Goal: Task Accomplishment & Management: Manage account settings

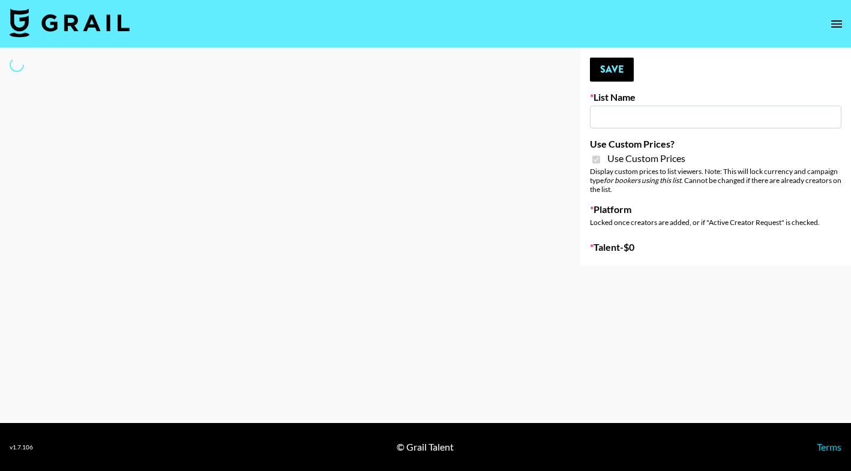
type input "Halovida ([DATE])"
checkbox input "true"
select select "Brand"
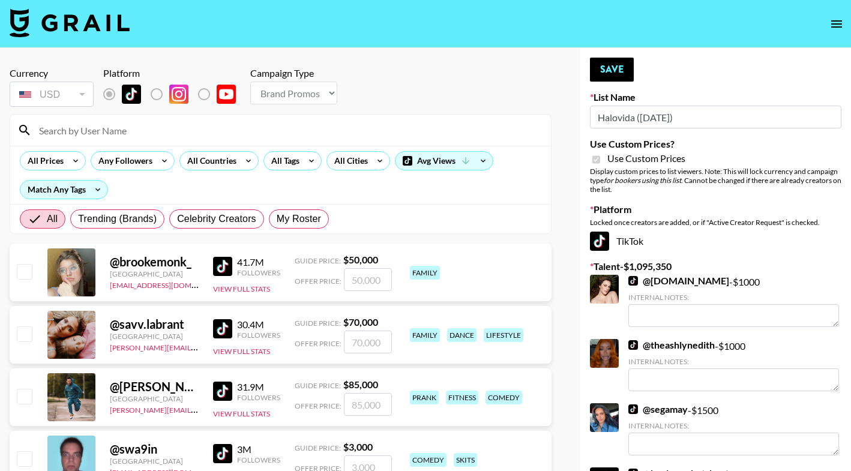
click at [125, 131] on input at bounding box center [288, 130] width 512 height 19
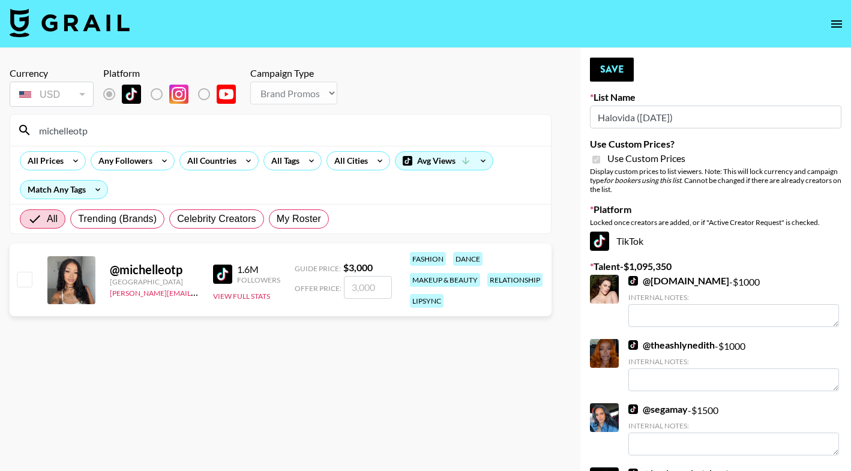
type input "michelleotp"
click at [367, 290] on input "number" at bounding box center [368, 287] width 48 height 23
checkbox input "true"
type input "2000"
click at [627, 66] on button "Save" at bounding box center [612, 70] width 44 height 24
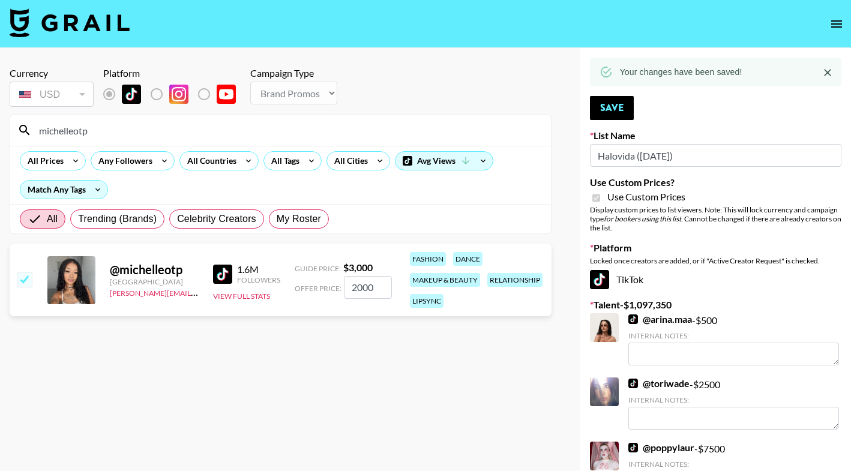
click at [147, 118] on div "michelleotp" at bounding box center [280, 130] width 540 height 31
click at [148, 128] on input "michelleotp" at bounding box center [288, 130] width 512 height 19
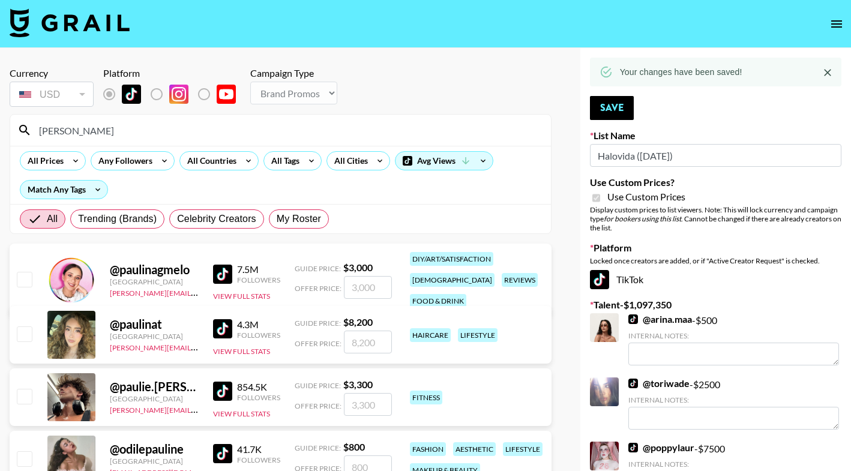
type input "pauli"
click at [367, 346] on input "number" at bounding box center [368, 342] width 48 height 23
checkbox input "true"
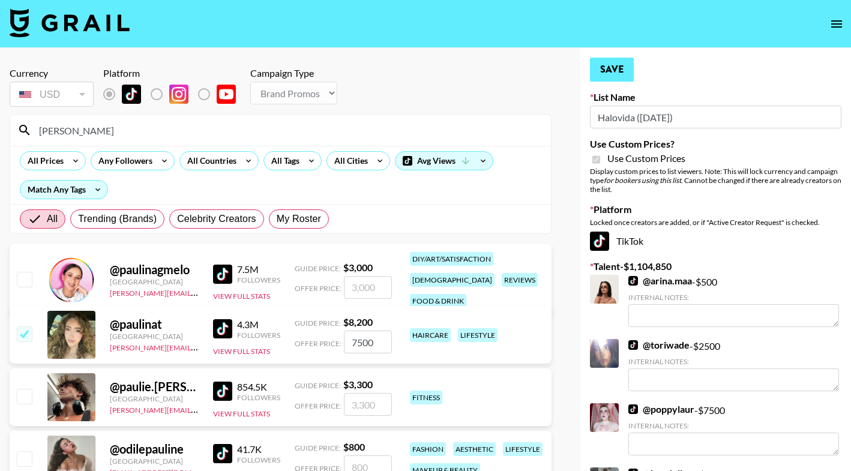
type input "7500"
click at [613, 74] on button "Save" at bounding box center [612, 70] width 44 height 24
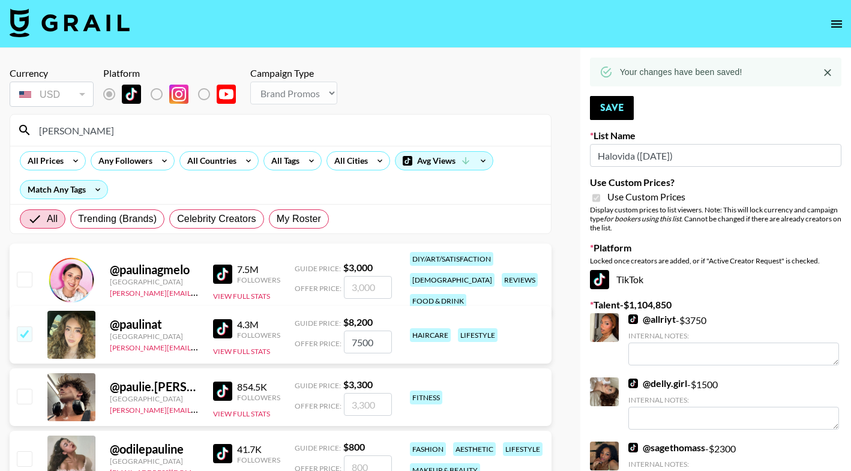
click at [420, 128] on input "pauli" at bounding box center [288, 130] width 512 height 19
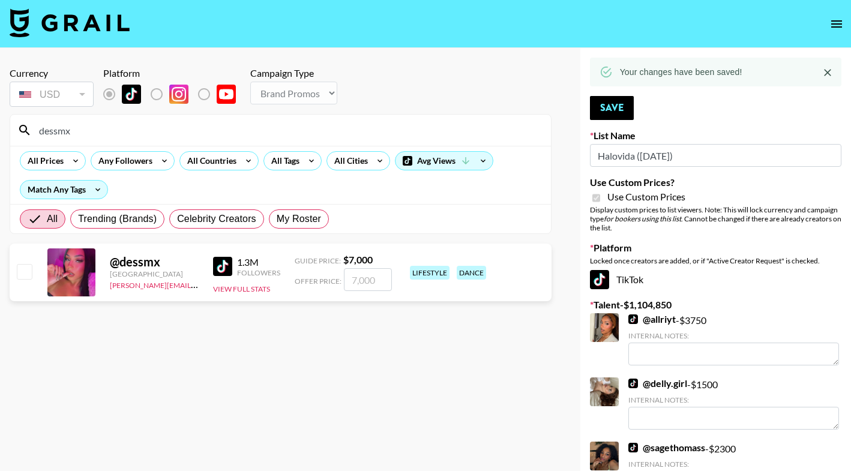
type input "dessmx"
click at [22, 275] on input "checkbox" at bounding box center [24, 271] width 14 height 14
checkbox input "true"
type input "7000"
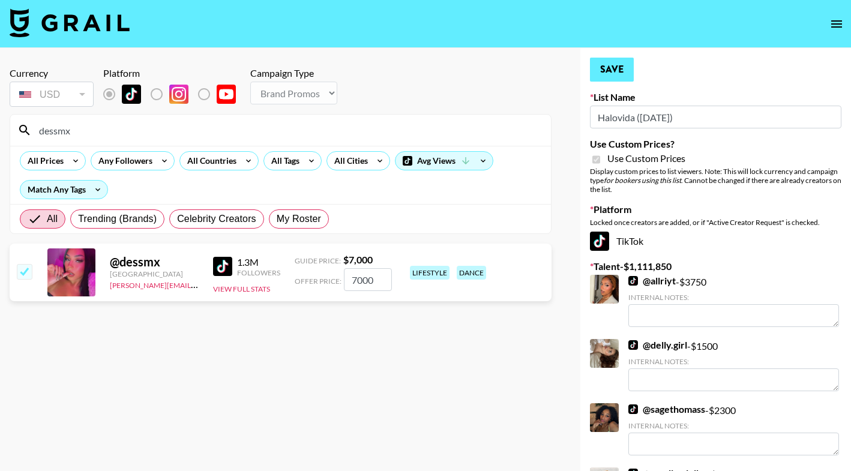
click at [606, 64] on button "Save" at bounding box center [612, 70] width 44 height 24
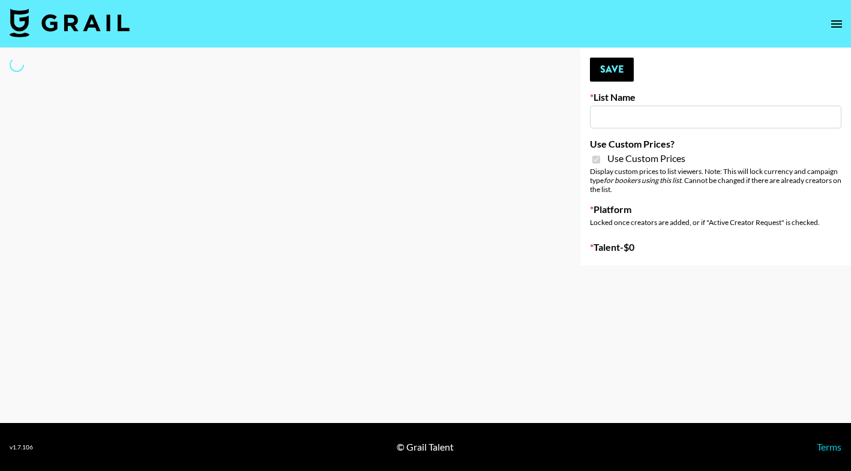
type input "Hily ([DATE])"
checkbox input "true"
select select "Brand"
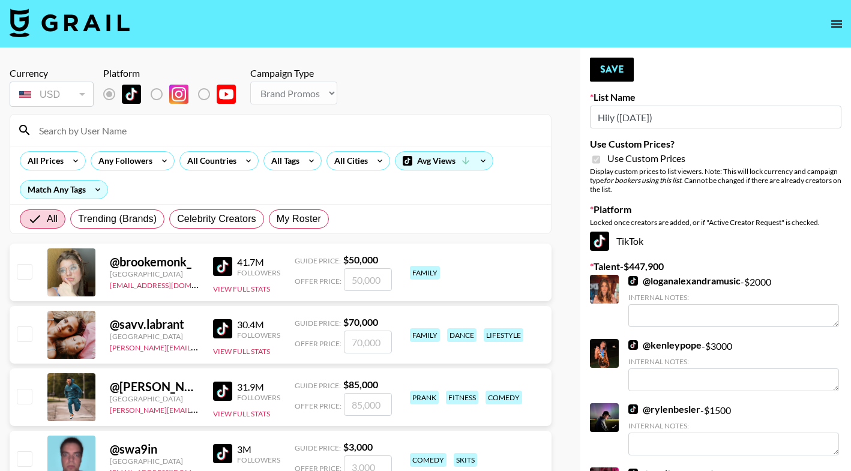
click at [131, 130] on input at bounding box center [288, 130] width 512 height 19
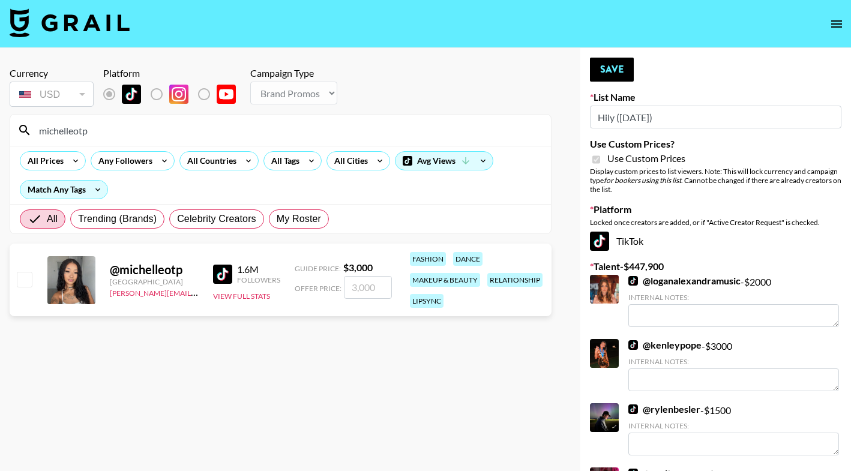
type input "michelleotp"
click at [362, 292] on input "number" at bounding box center [368, 287] width 48 height 23
checkbox input "true"
type input "2000"
click at [596, 77] on button "Save" at bounding box center [612, 70] width 44 height 24
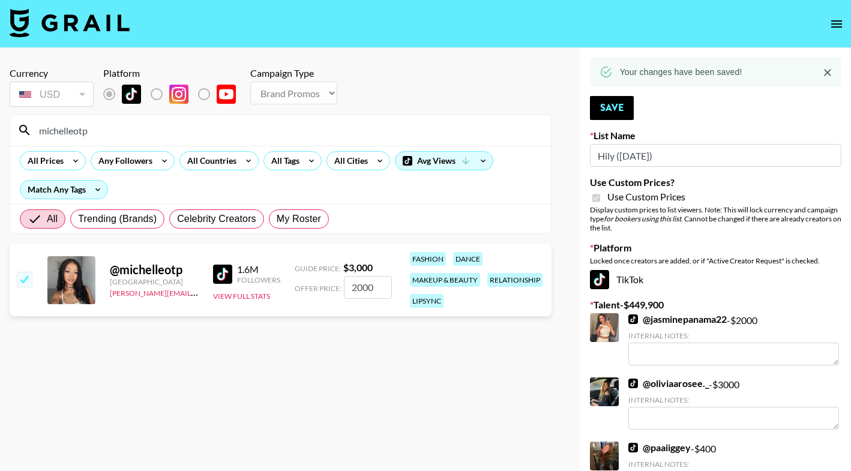
click at [230, 131] on input "michelleotp" at bounding box center [288, 130] width 512 height 19
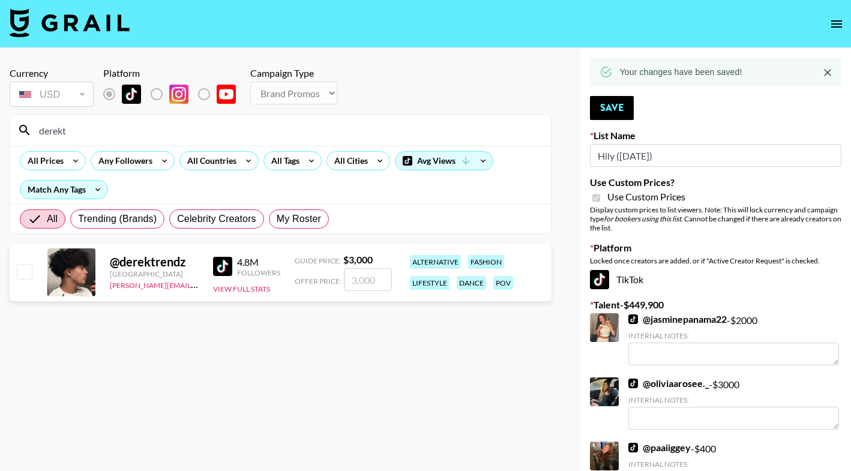
type input "derekt"
click at [25, 271] on input "checkbox" at bounding box center [24, 271] width 14 height 14
checkbox input "true"
type input "3000"
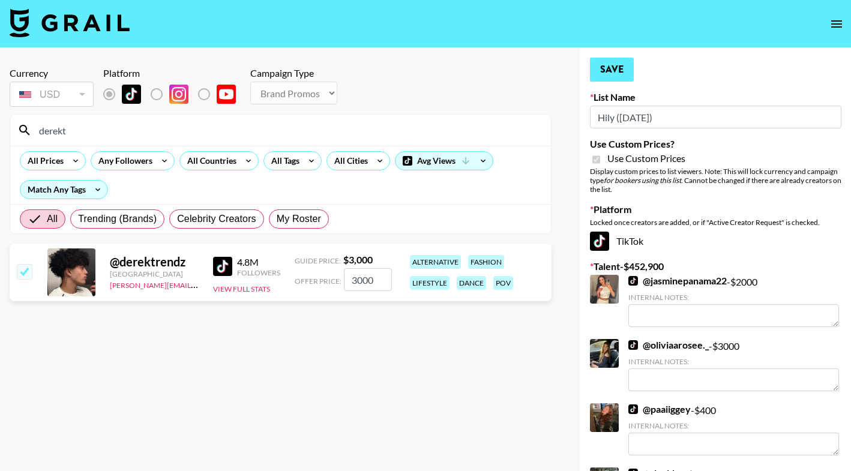
click at [597, 71] on button "Save" at bounding box center [612, 70] width 44 height 24
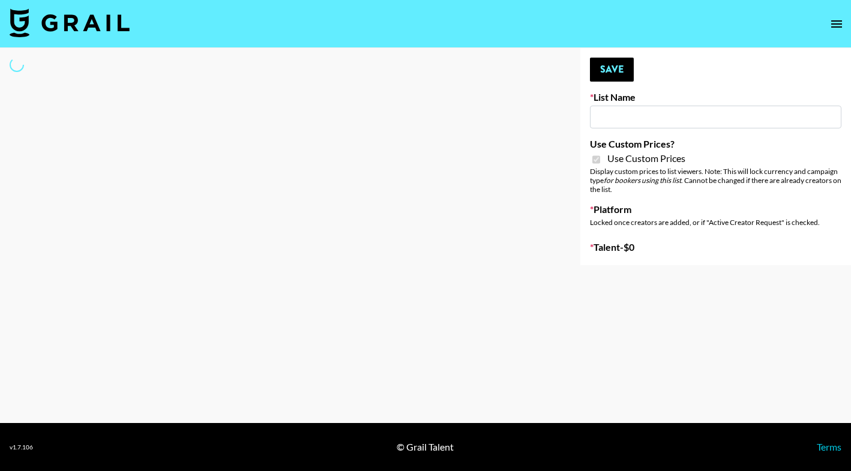
type input "Farmville (12th Oct)"
checkbox input "true"
select select "Brand"
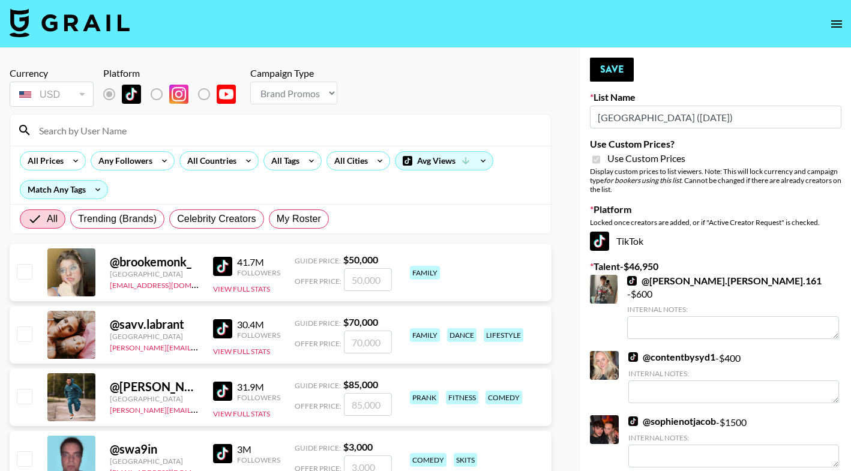
click at [159, 133] on input at bounding box center [288, 130] width 512 height 19
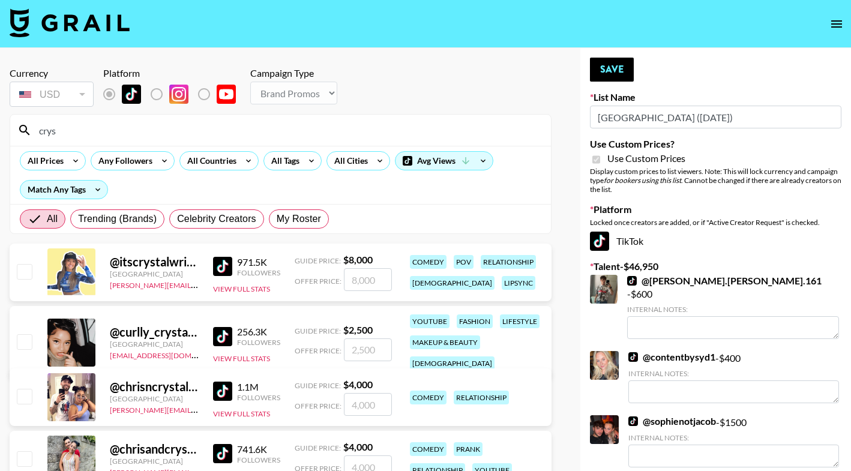
type input "crys"
drag, startPoint x: 159, startPoint y: 133, endPoint x: 25, endPoint y: 277, distance: 196.5
click at [25, 277] on input "checkbox" at bounding box center [24, 271] width 14 height 14
checkbox input "true"
type input "8000"
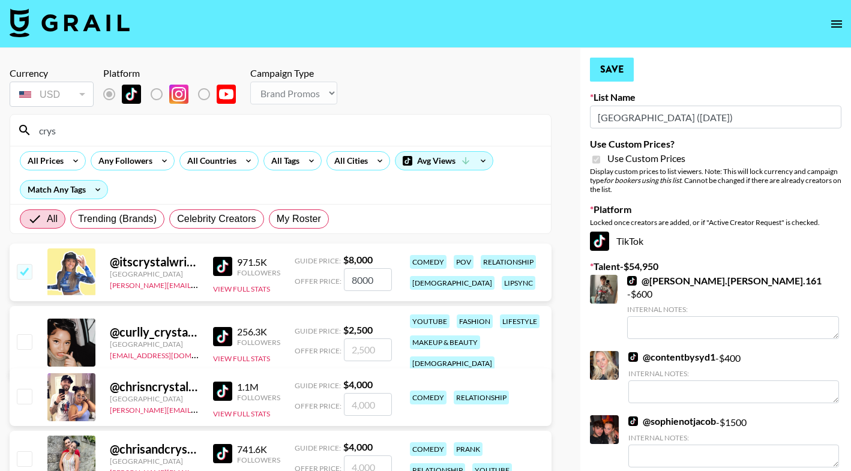
click at [612, 79] on button "Save" at bounding box center [612, 70] width 44 height 24
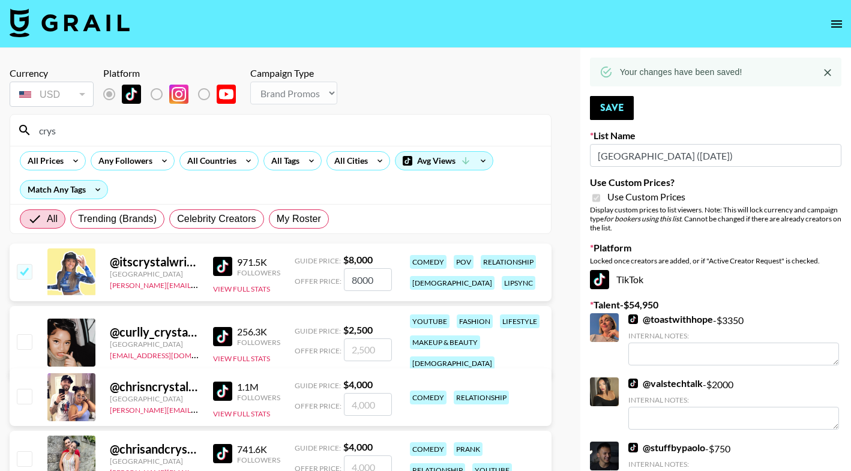
click at [272, 123] on input "crys" at bounding box center [288, 130] width 512 height 19
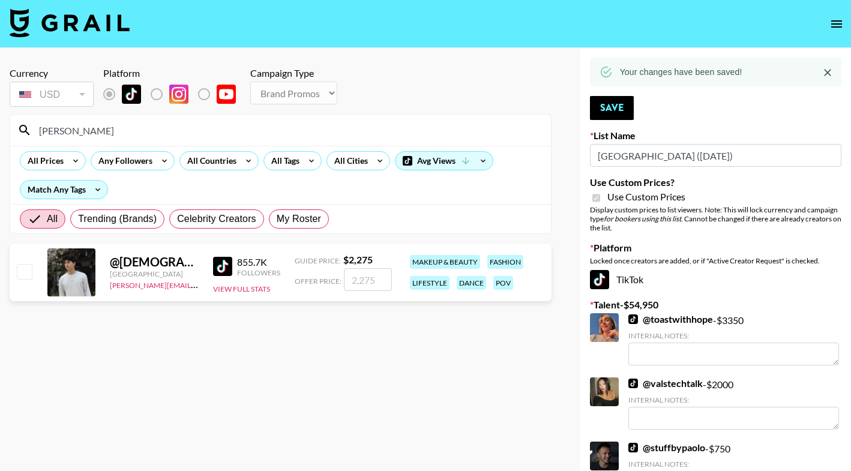
type input "suen"
click at [361, 283] on input "number" at bounding box center [368, 279] width 48 height 23
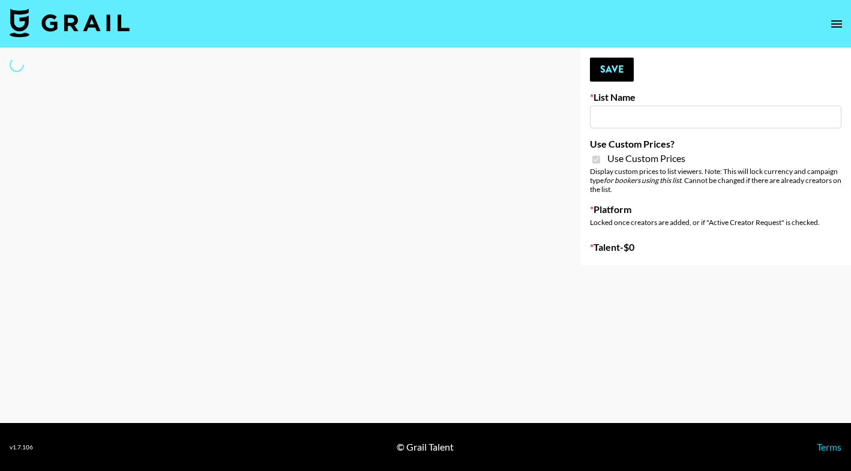
select select "Brand"
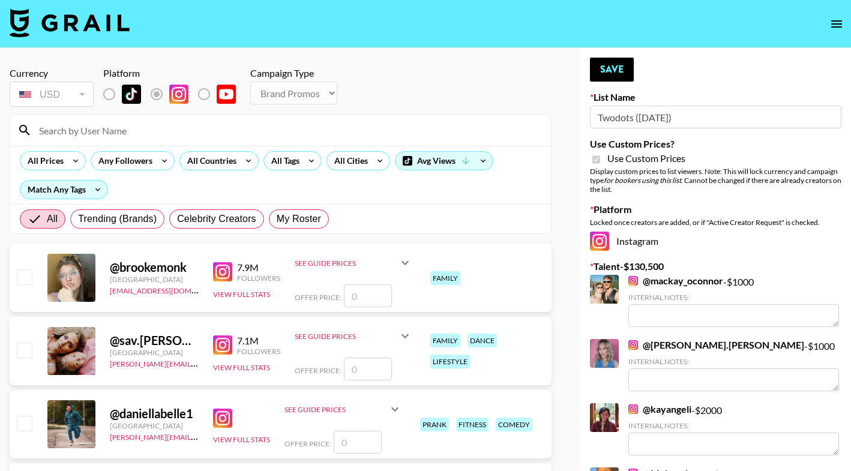
type input "Twodots (12th Oct)"
checkbox input "true"
click at [215, 132] on input at bounding box center [288, 130] width 512 height 19
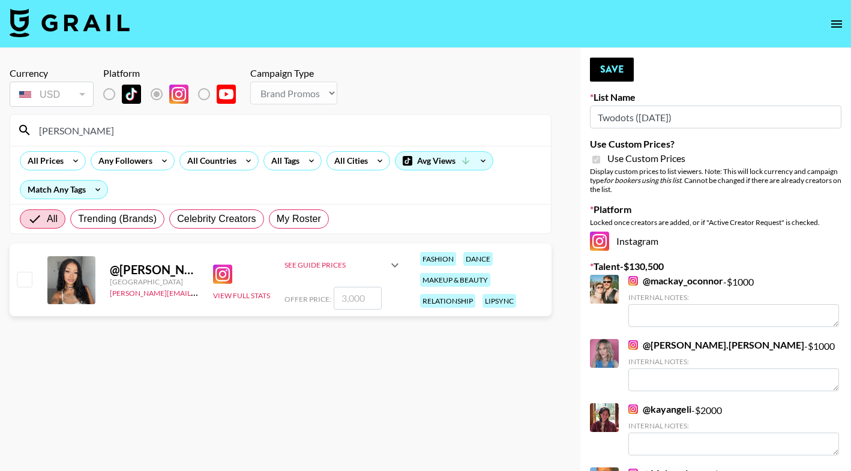
type input "[PERSON_NAME]"
click at [344, 307] on input "number" at bounding box center [358, 298] width 48 height 23
checkbox input "true"
type input "2500"
click at [615, 61] on button "Save" at bounding box center [612, 70] width 44 height 24
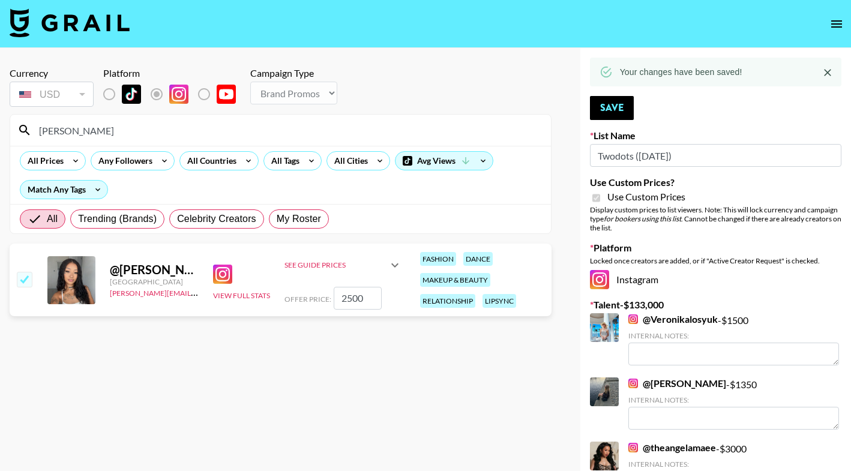
click at [255, 133] on input "[PERSON_NAME]" at bounding box center [288, 130] width 512 height 19
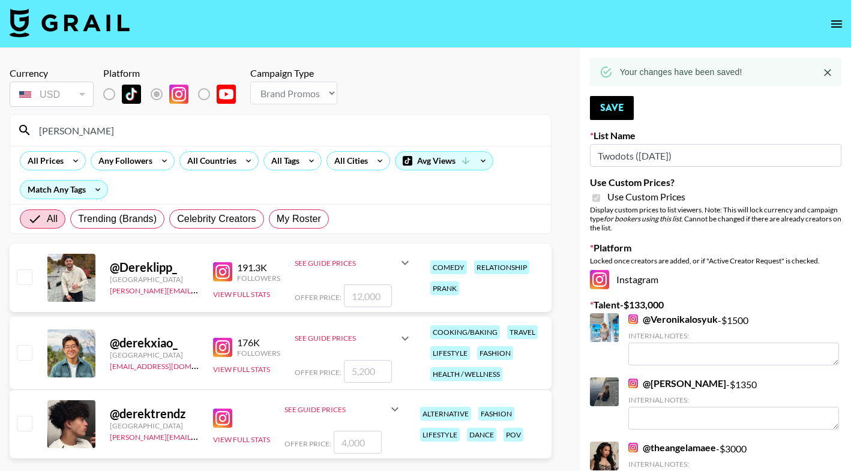
type input "Derek"
drag, startPoint x: 273, startPoint y: 207, endPoint x: 341, endPoint y: 439, distance: 242.0
click at [341, 439] on input "number" at bounding box center [358, 442] width 48 height 23
checkbox input "true"
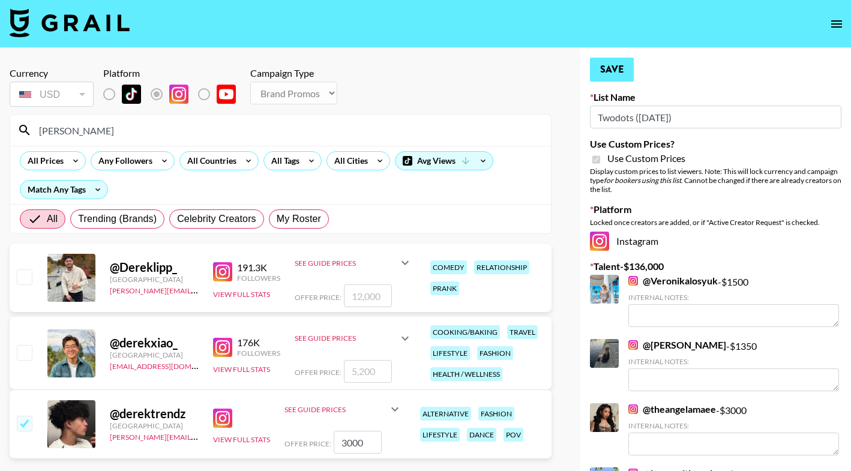
type input "3000"
click at [628, 62] on button "Save" at bounding box center [612, 70] width 44 height 24
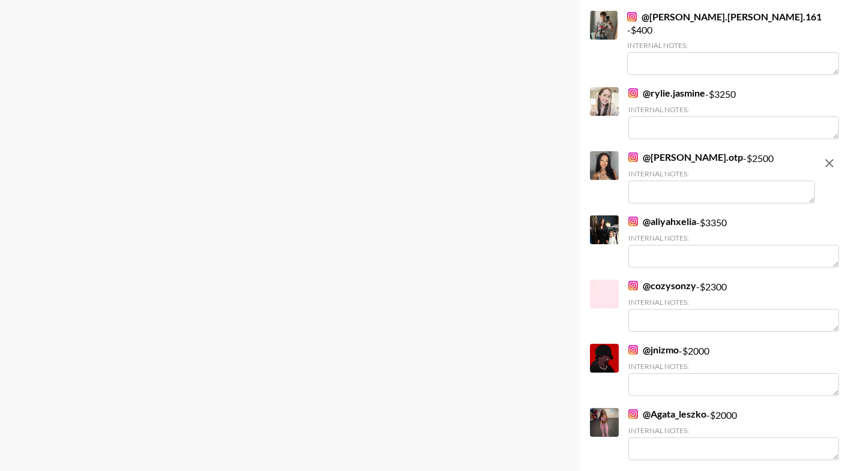
scroll to position [3125, 0]
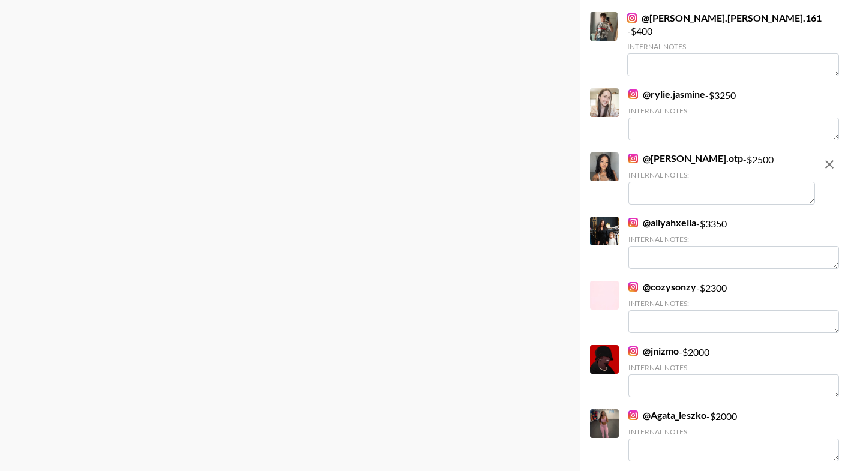
click at [830, 158] on icon "remove" at bounding box center [829, 164] width 14 height 14
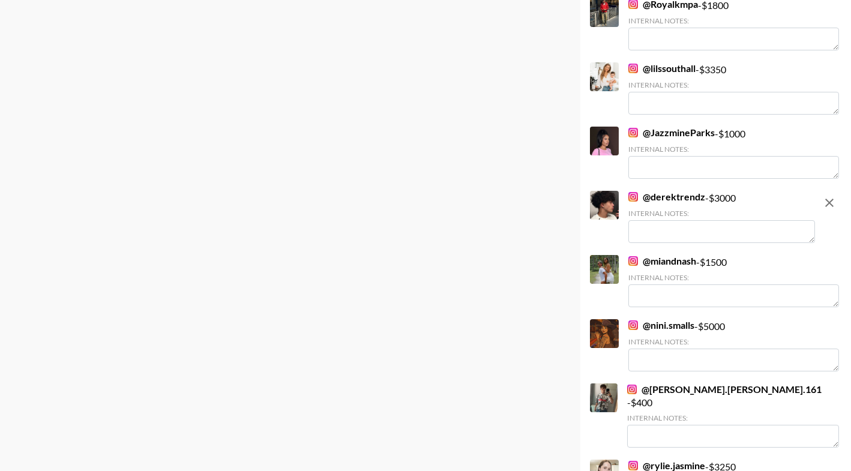
scroll to position [2714, 0]
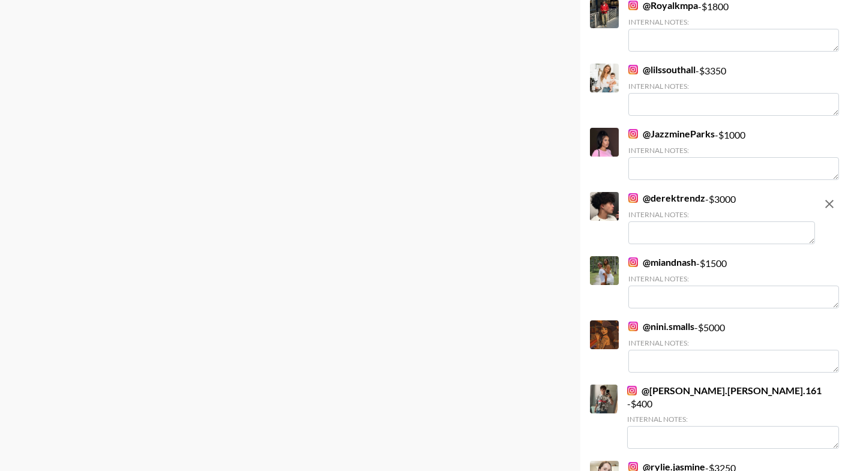
click at [832, 202] on icon "remove" at bounding box center [829, 204] width 8 height 8
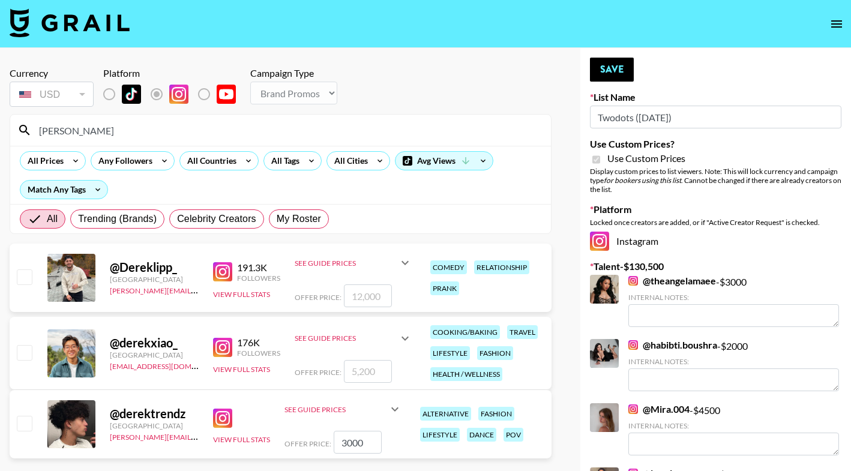
scroll to position [0, 0]
click at [364, 438] on input "3000" at bounding box center [358, 442] width 48 height 23
checkbox input "true"
type input "3"
checkbox input "false"
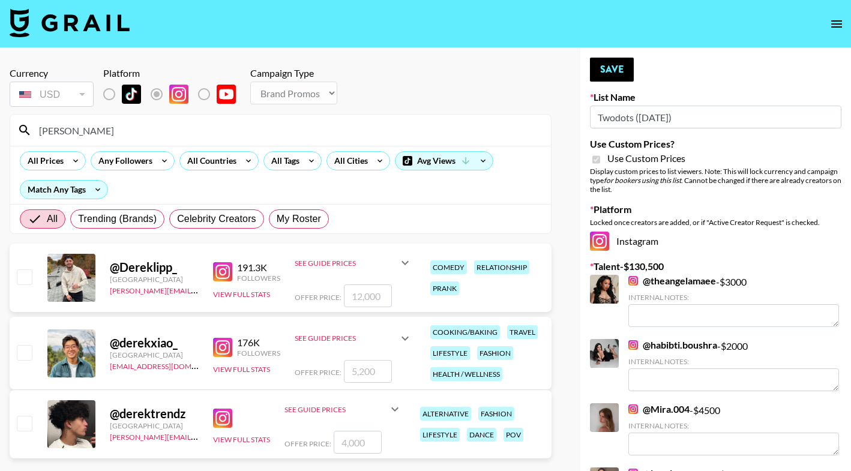
checkbox input "true"
type input "2750"
click at [617, 80] on button "Save" at bounding box center [612, 70] width 44 height 24
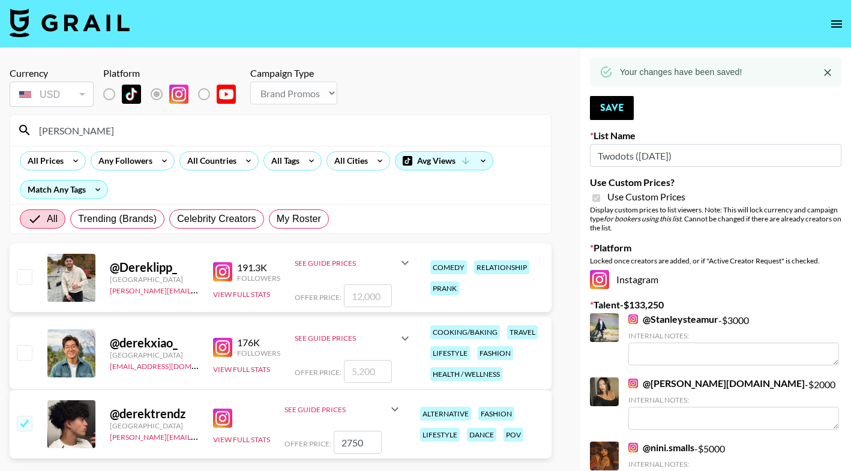
click at [305, 130] on input "Derek" at bounding box center [288, 130] width 512 height 19
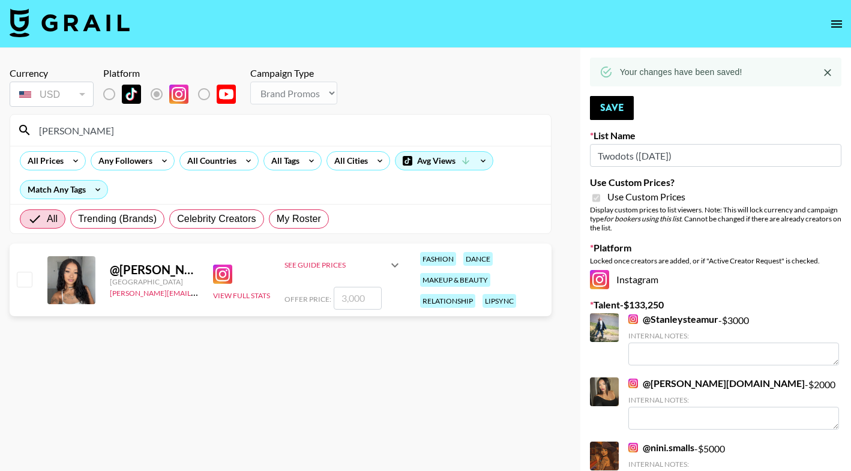
type input "michelleot"
click at [352, 299] on input "number" at bounding box center [358, 298] width 48 height 23
checkbox input "true"
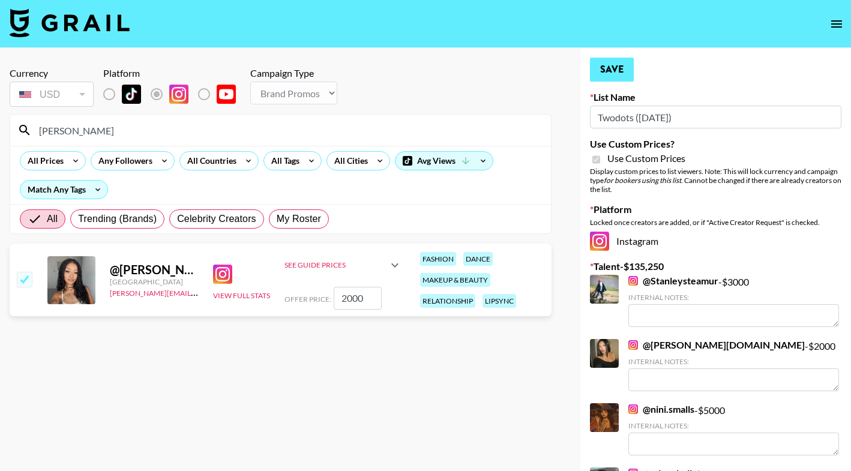
type input "2000"
click at [605, 68] on button "Save" at bounding box center [612, 70] width 44 height 24
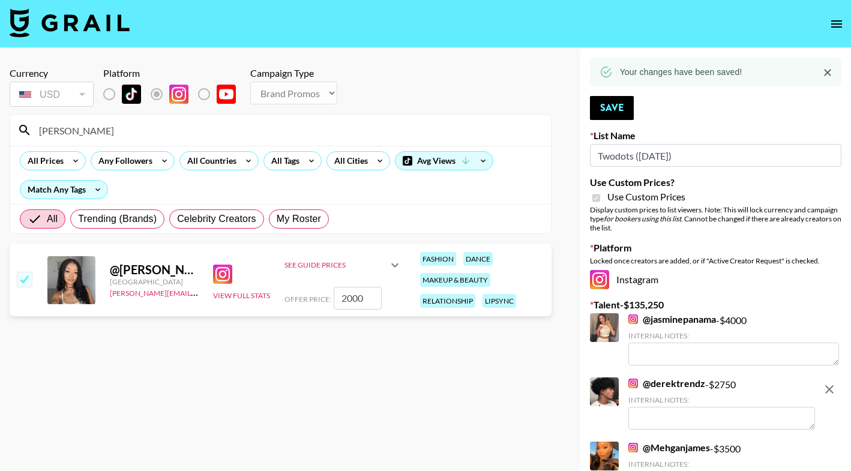
click at [295, 127] on input "michelleot" at bounding box center [288, 130] width 512 height 19
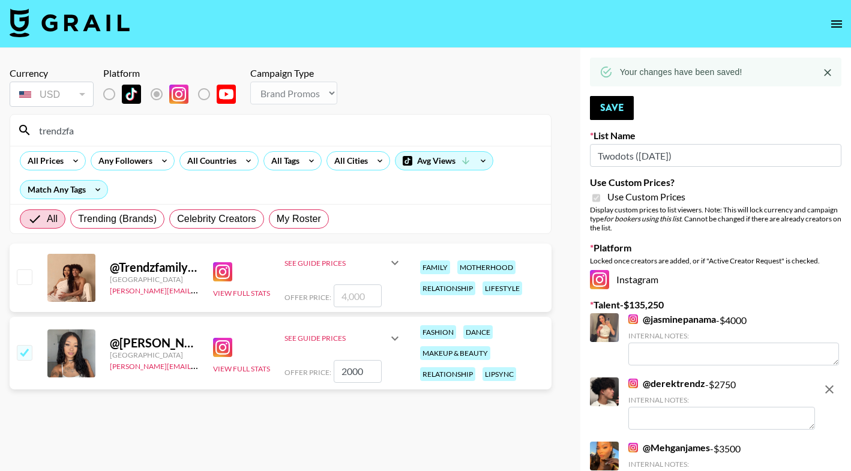
type input "trendzfa"
click at [344, 295] on input "number" at bounding box center [358, 295] width 48 height 23
checkbox input "true"
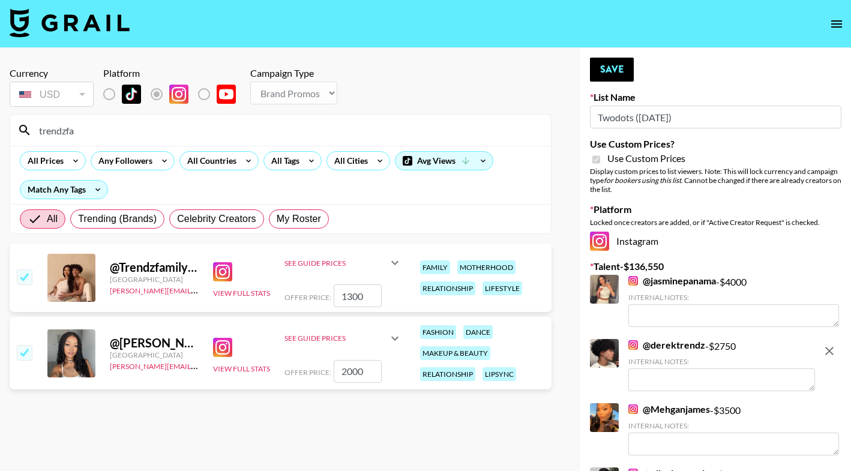
type input "13000"
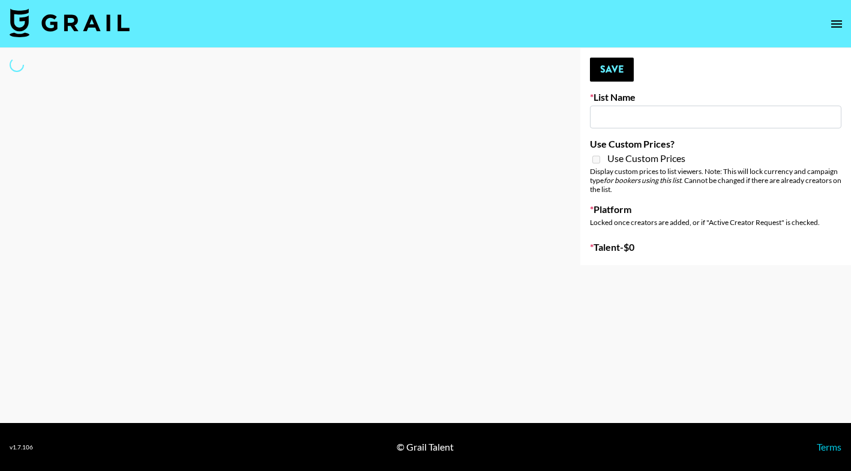
select select "Song"
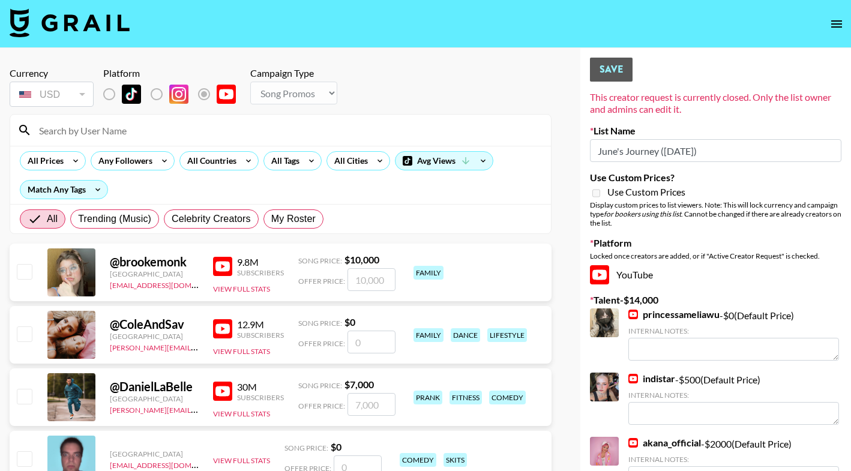
type input "June's Journey ([DATE])"
click at [194, 135] on input at bounding box center [288, 130] width 512 height 19
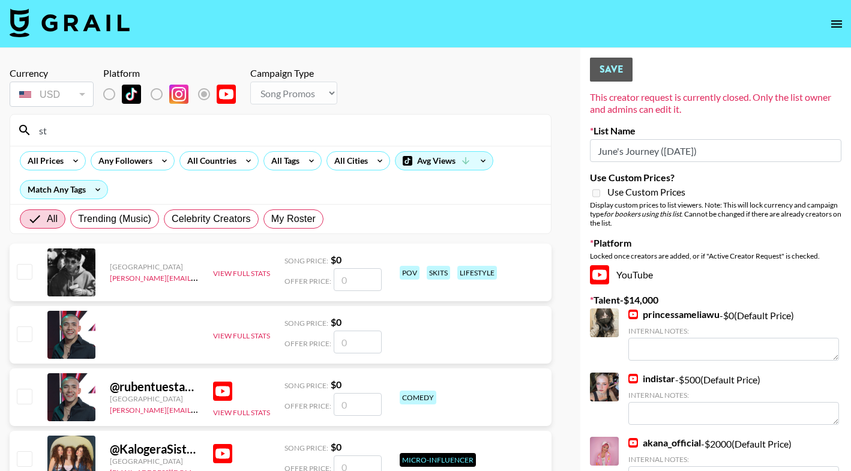
type input "s"
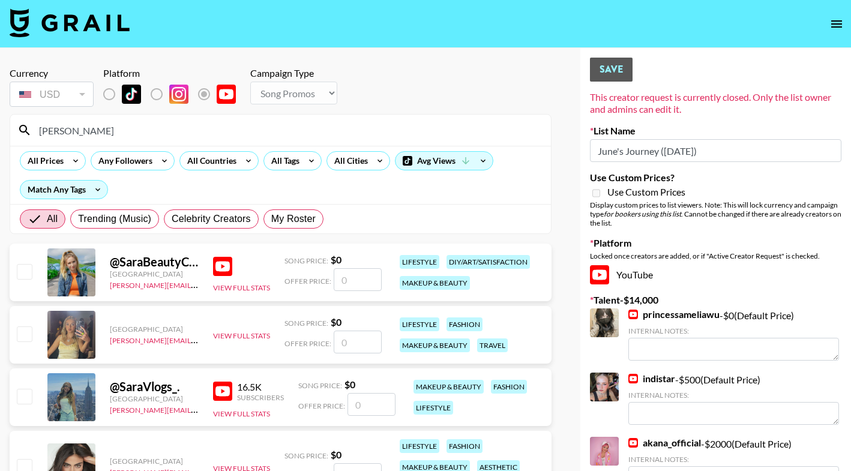
type input "[PERSON_NAME]"
click at [223, 266] on img at bounding box center [222, 266] width 19 height 19
click at [219, 394] on img at bounding box center [222, 391] width 19 height 19
click at [349, 281] on input "number" at bounding box center [358, 279] width 48 height 23
click at [217, 136] on input "[PERSON_NAME]" at bounding box center [288, 130] width 512 height 19
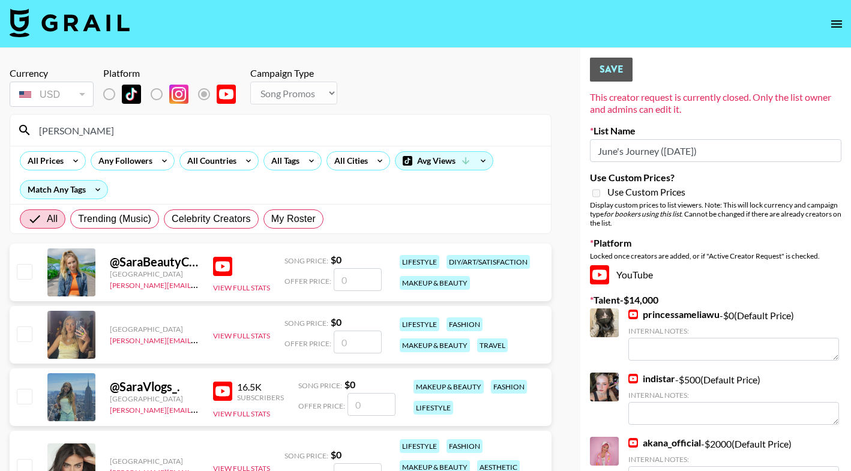
click at [217, 136] on input "[PERSON_NAME]" at bounding box center [288, 130] width 512 height 19
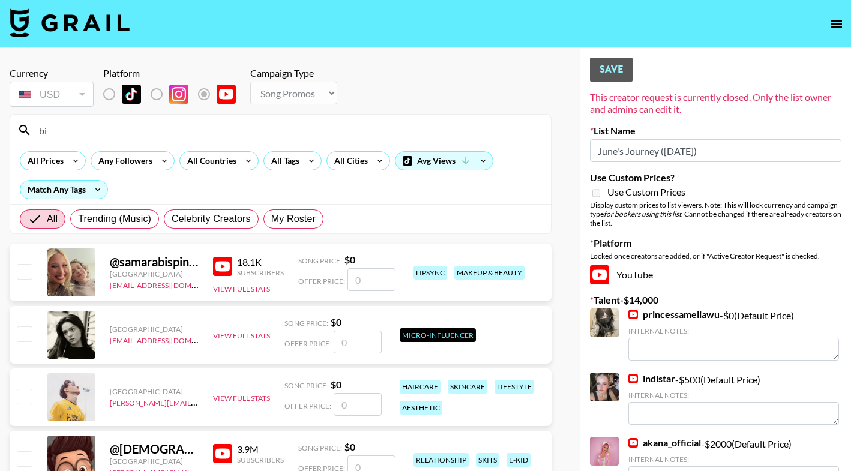
type input "biz"
